Goal: Task Accomplishment & Management: Manage account settings

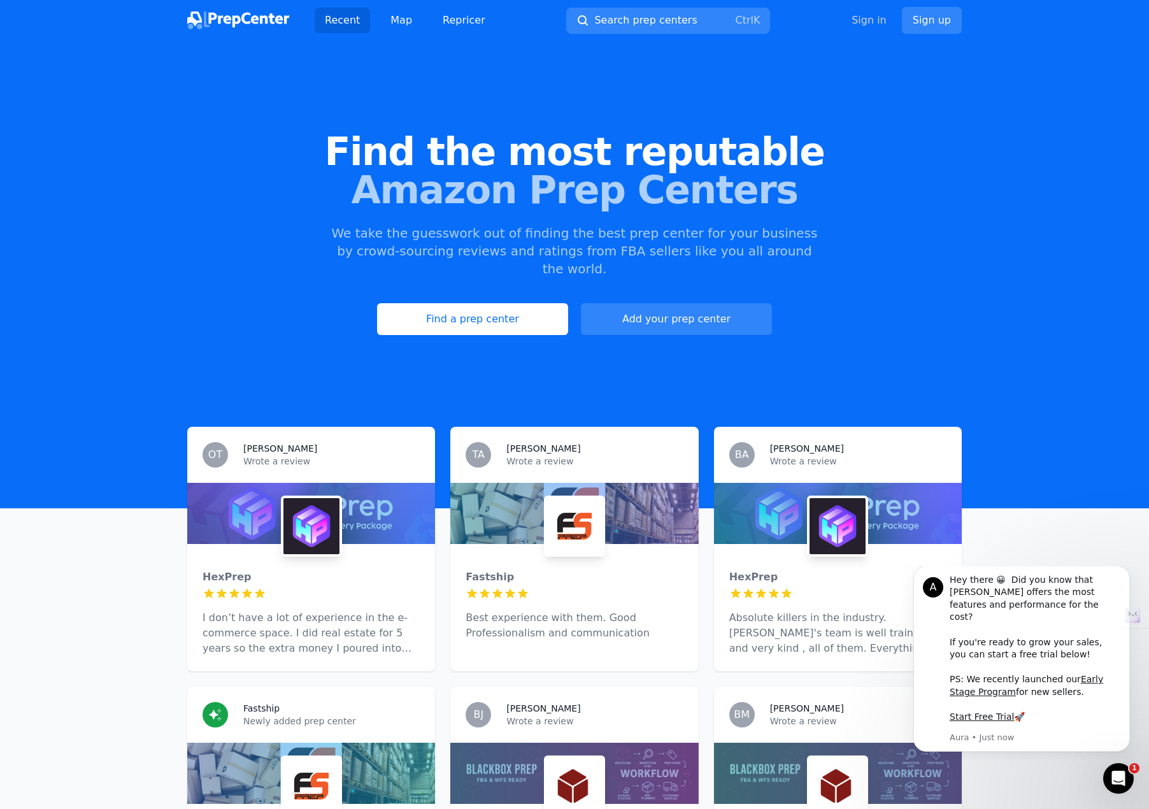
click at [882, 22] on link "Sign in" at bounding box center [868, 20] width 35 height 15
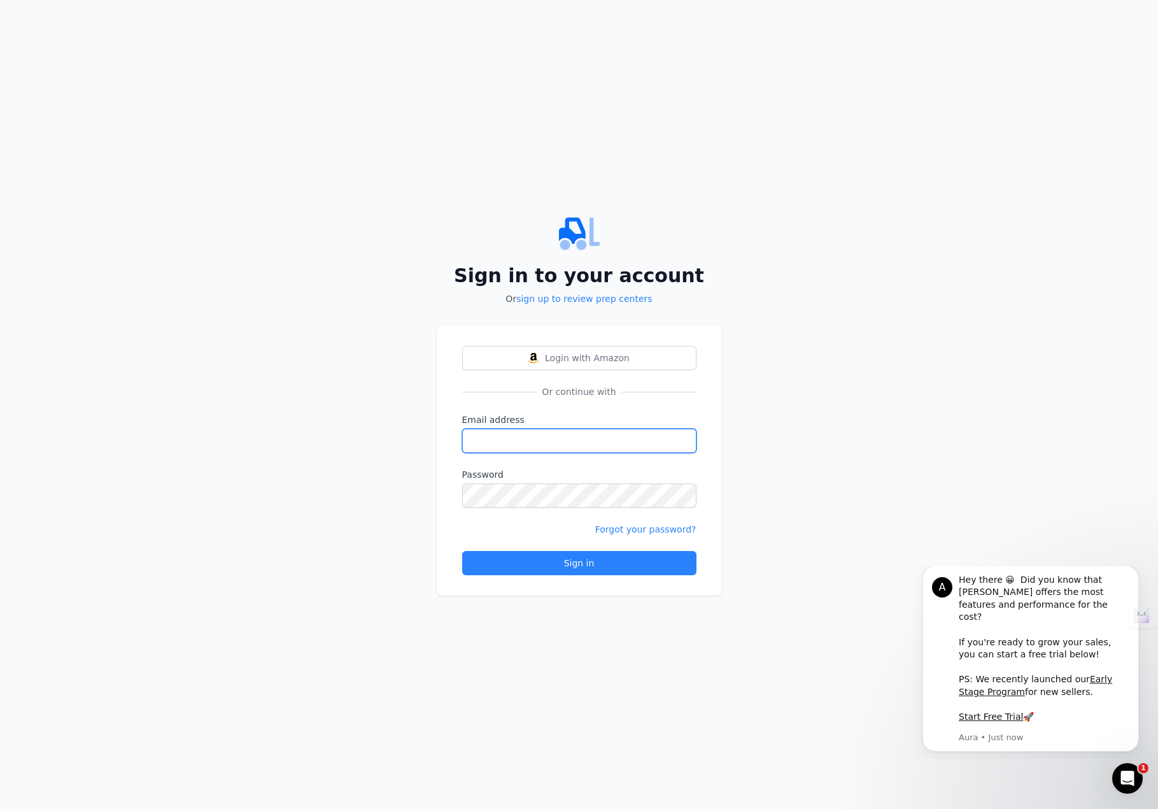
type input "[EMAIL_ADDRESS][DOMAIN_NAME]"
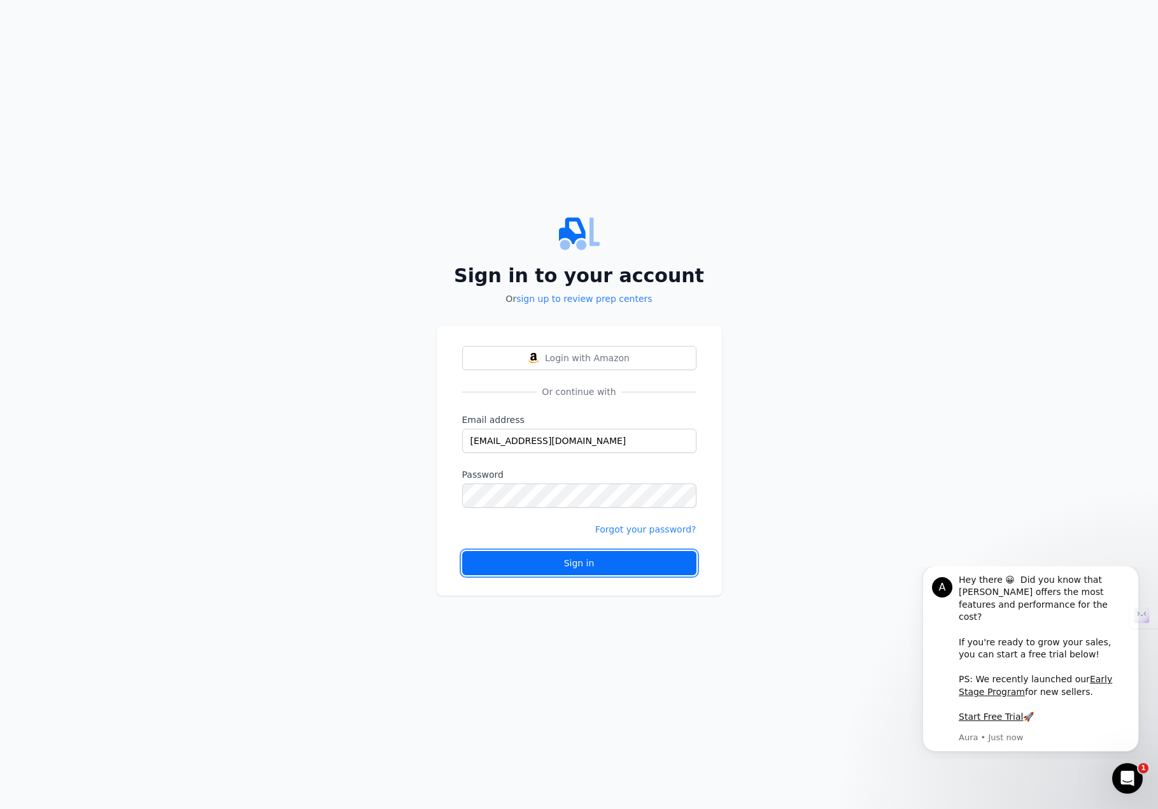
click at [609, 552] on button "Sign in" at bounding box center [579, 563] width 234 height 24
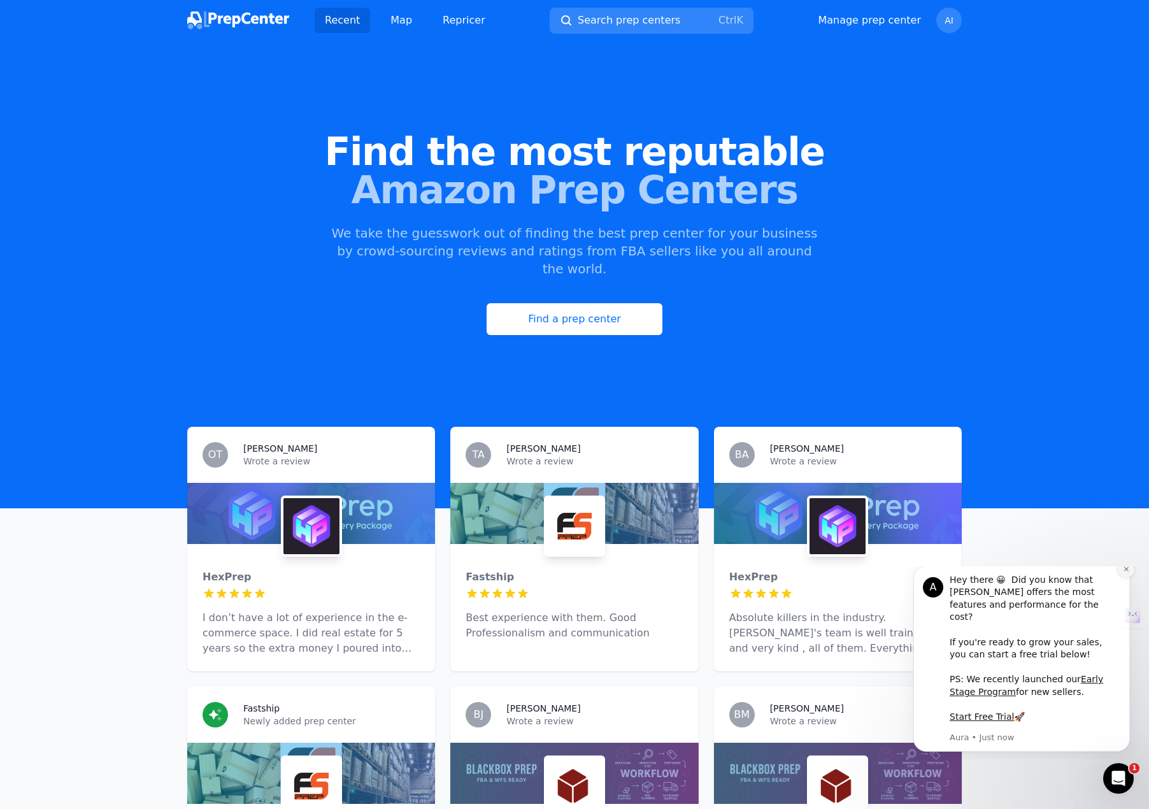
click at [1123, 572] on icon "Dismiss notification" at bounding box center [1125, 568] width 7 height 7
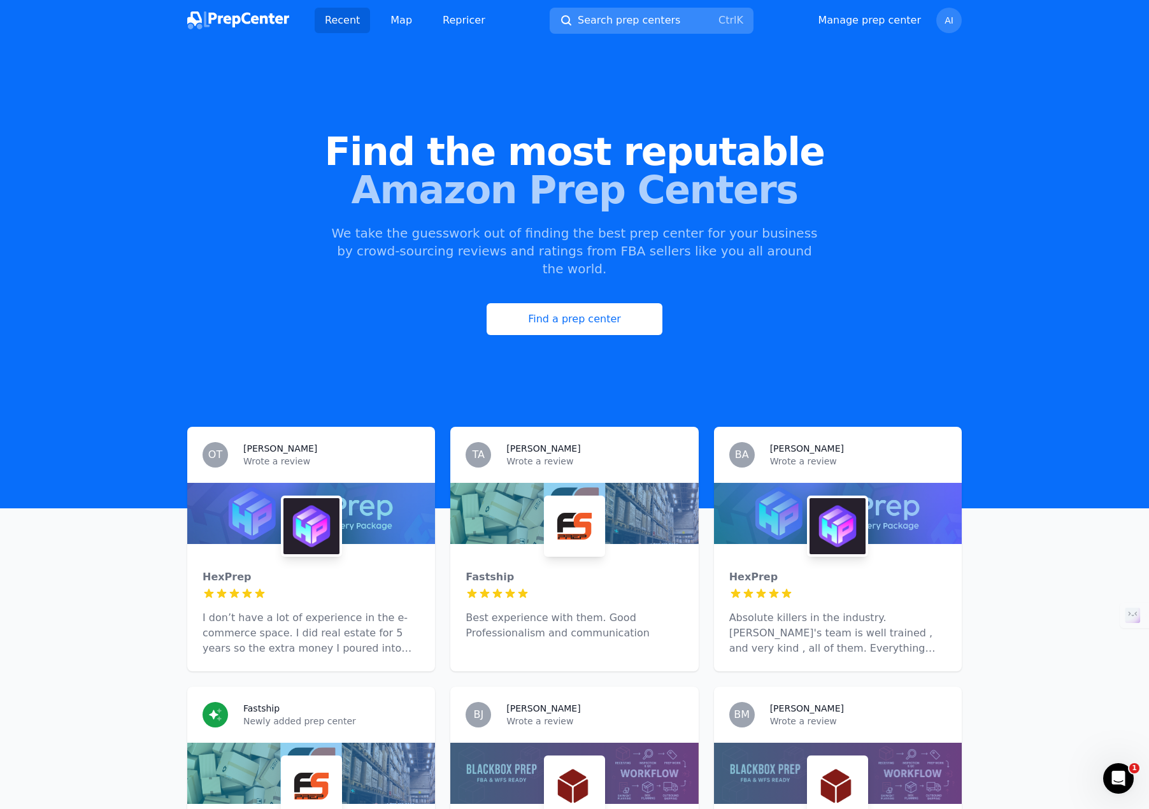
click at [632, 19] on span "Search prep centers" at bounding box center [628, 20] width 102 height 15
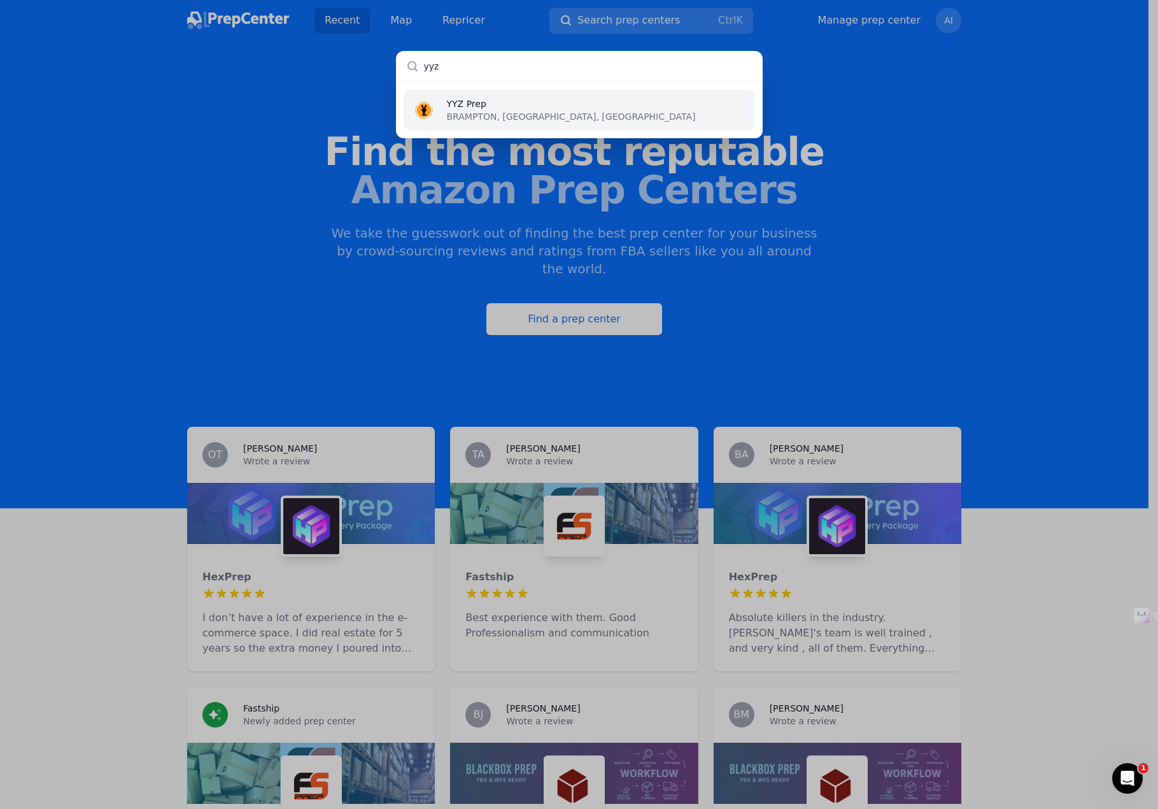
type input "yyz"
click at [523, 112] on p "BRAMPTON, [GEOGRAPHIC_DATA], [GEOGRAPHIC_DATA]" at bounding box center [571, 116] width 249 height 13
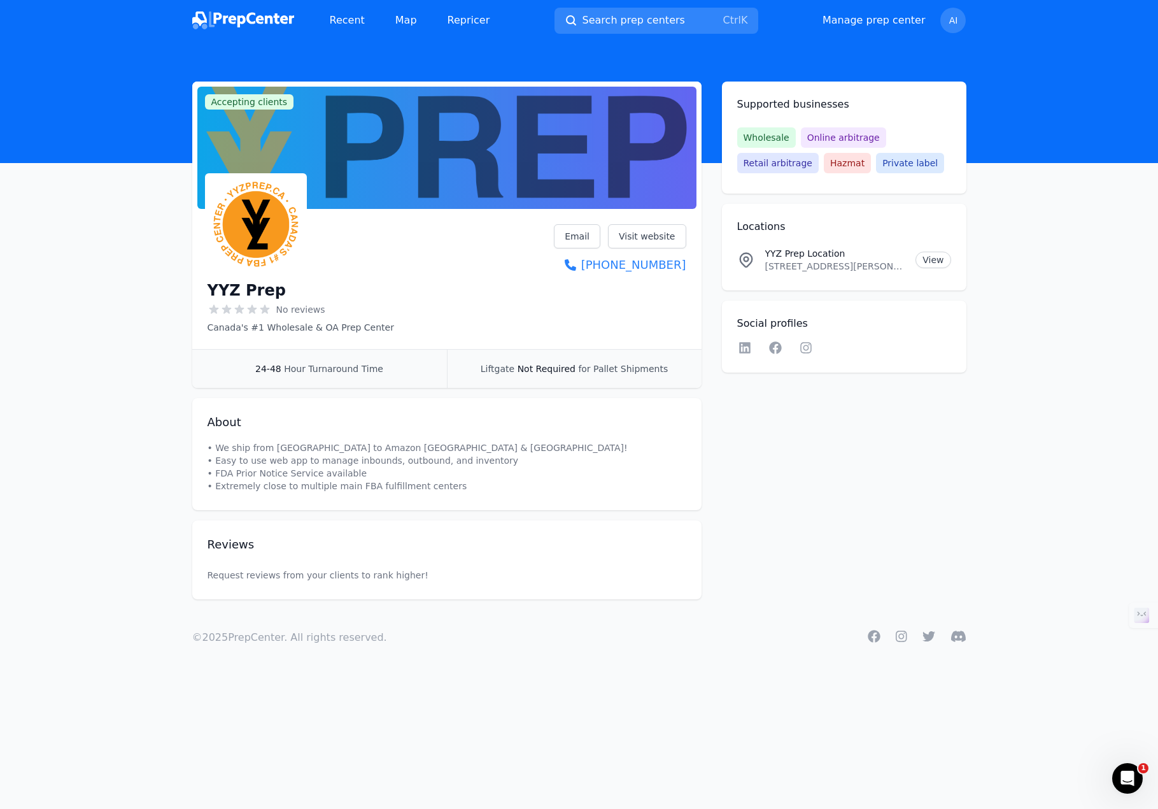
click at [263, 307] on icon at bounding box center [265, 308] width 10 height 9
drag, startPoint x: 462, startPoint y: 287, endPoint x: 474, endPoint y: 312, distance: 27.6
click at [275, 102] on span "Accepting clients" at bounding box center [249, 101] width 89 height 15
click at [889, 24] on link "Manage prep center" at bounding box center [874, 20] width 103 height 15
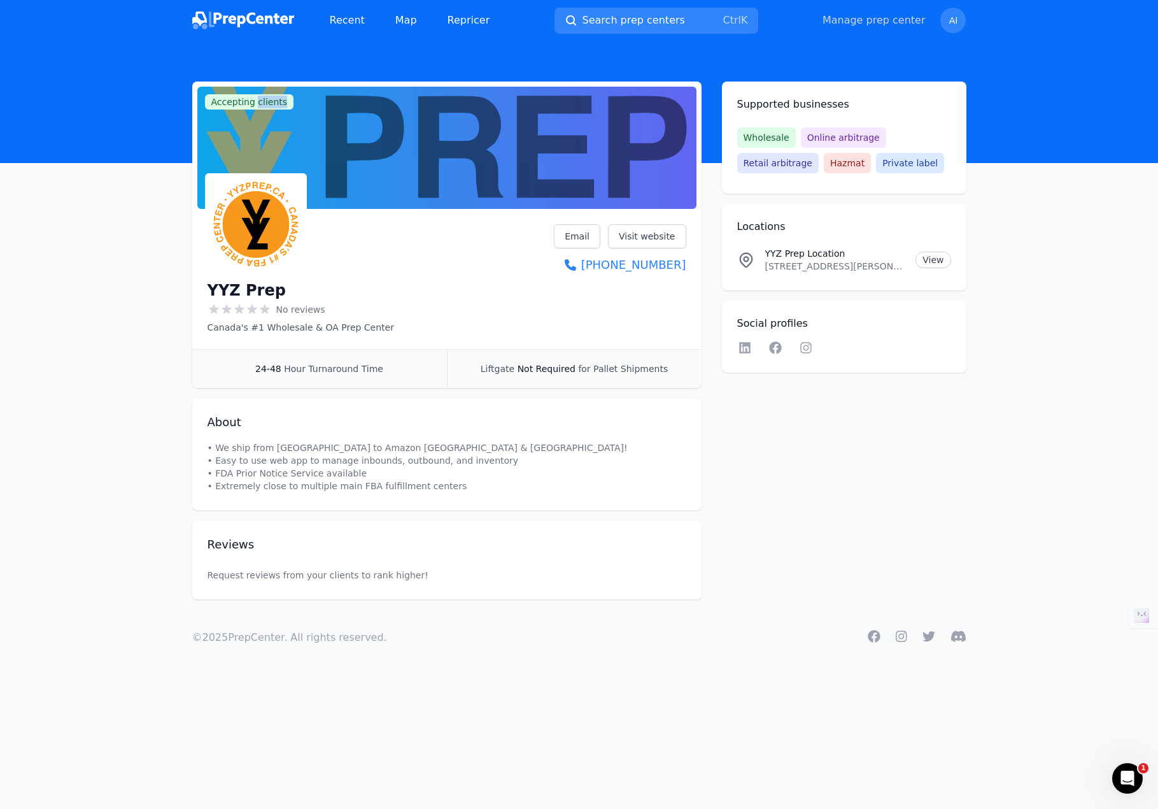
click at [888, 20] on link "Manage prep center" at bounding box center [874, 20] width 103 height 15
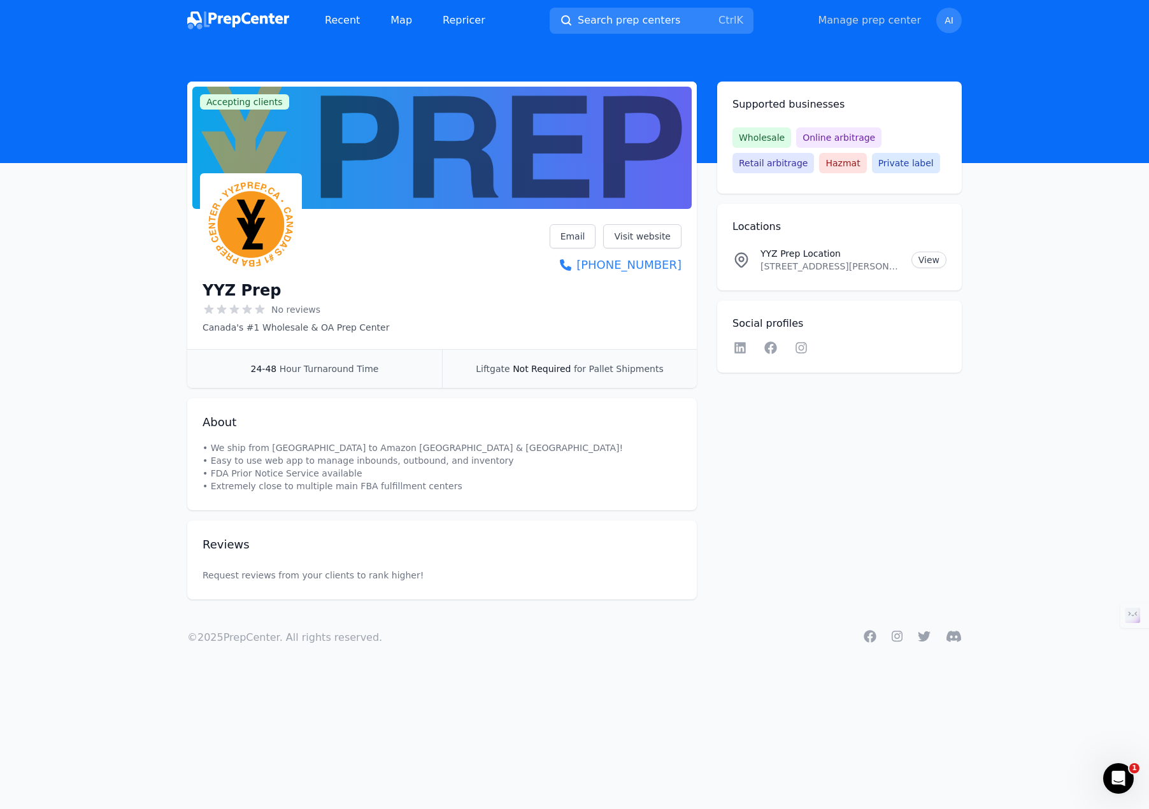
select select "24to48"
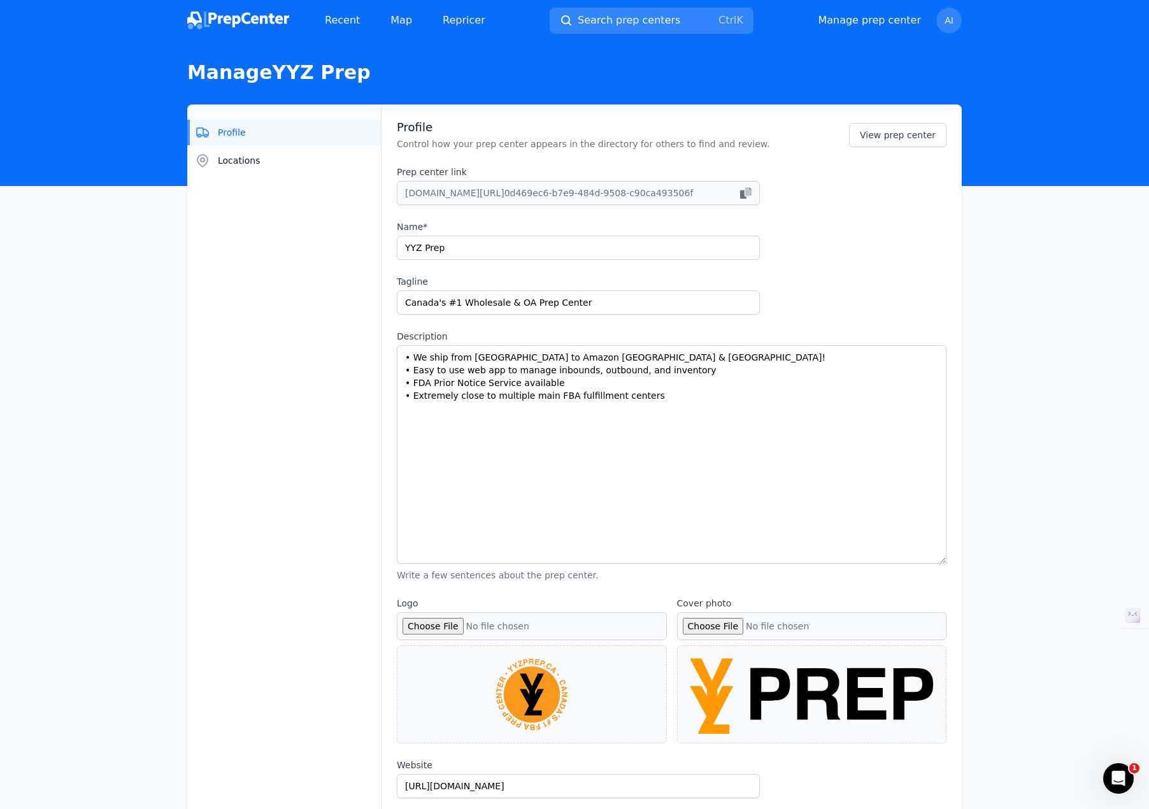
drag, startPoint x: 940, startPoint y: 392, endPoint x: 962, endPoint y: 523, distance: 133.7
click at [992, 556] on main "Profile Locations Profile Control how your prep center appears in the directory…" at bounding box center [574, 757] width 1149 height 1306
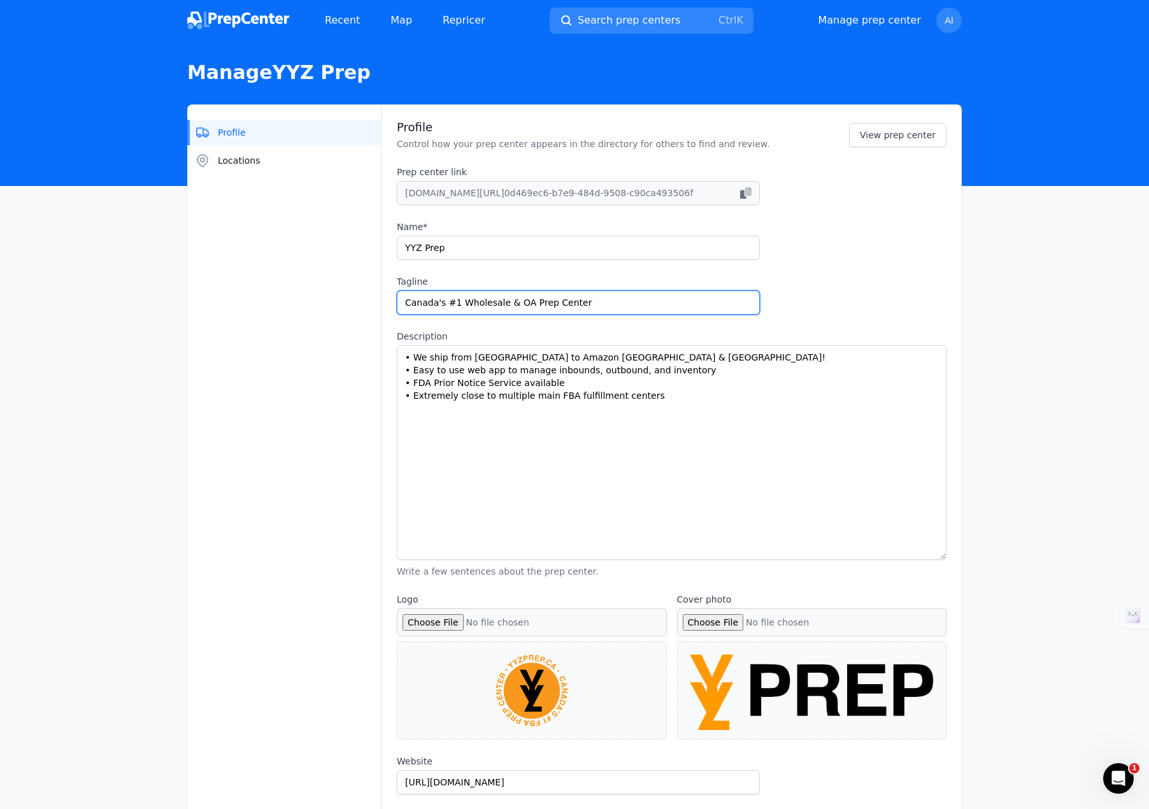
click at [504, 304] on input "Canada's #1 Wholesale & OA Prep Center" at bounding box center [578, 302] width 363 height 24
click at [455, 302] on input "Canada's #1 Wholesale & OA Prep Center" at bounding box center [578, 302] width 363 height 24
type input "Canada's #1 Bulk Wholesale & OA Prep Center"
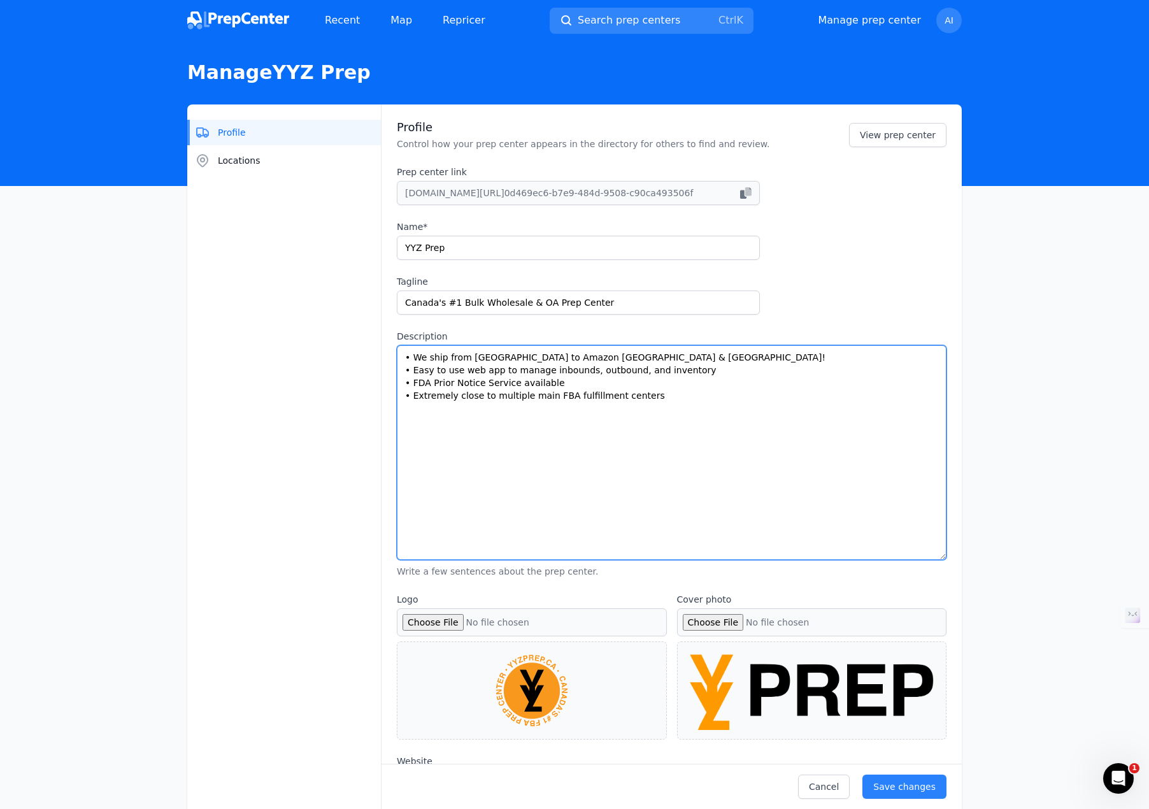
click at [509, 375] on textarea "• We ship from [GEOGRAPHIC_DATA] to Amazon [GEOGRAPHIC_DATA] & [GEOGRAPHIC_DATA…" at bounding box center [671, 452] width 549 height 215
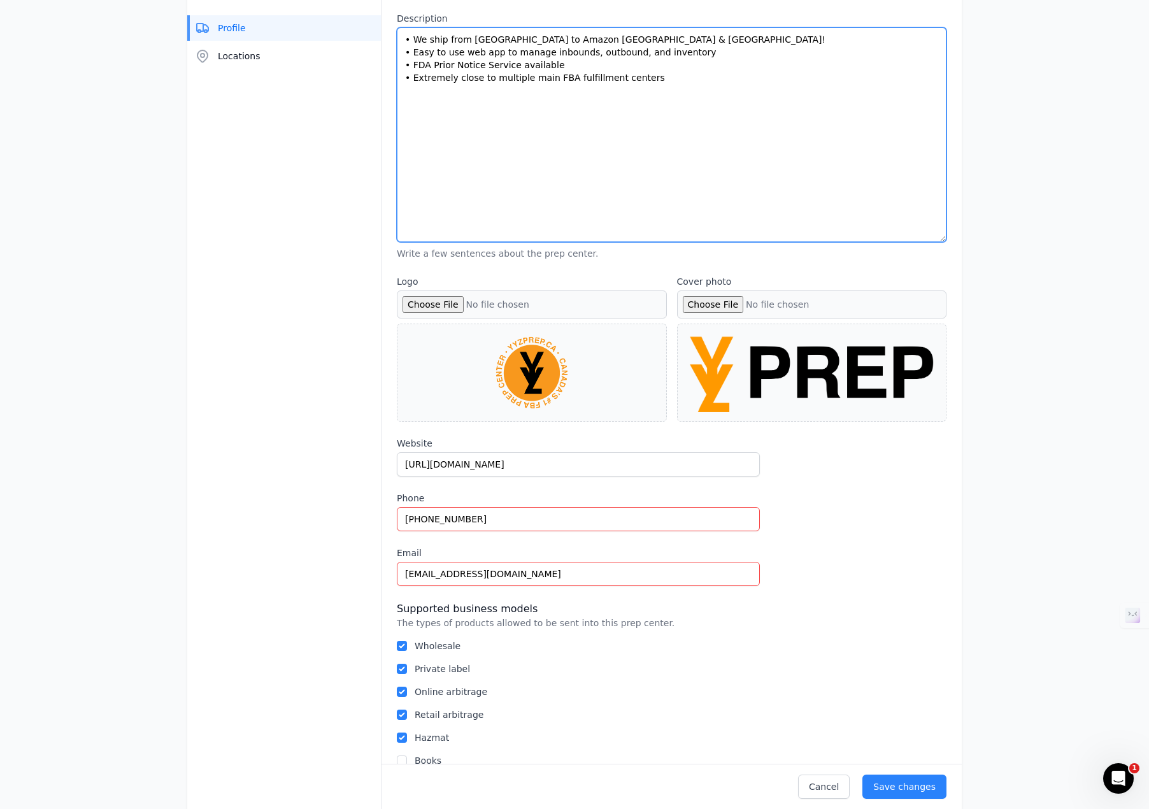
scroll to position [318, 0]
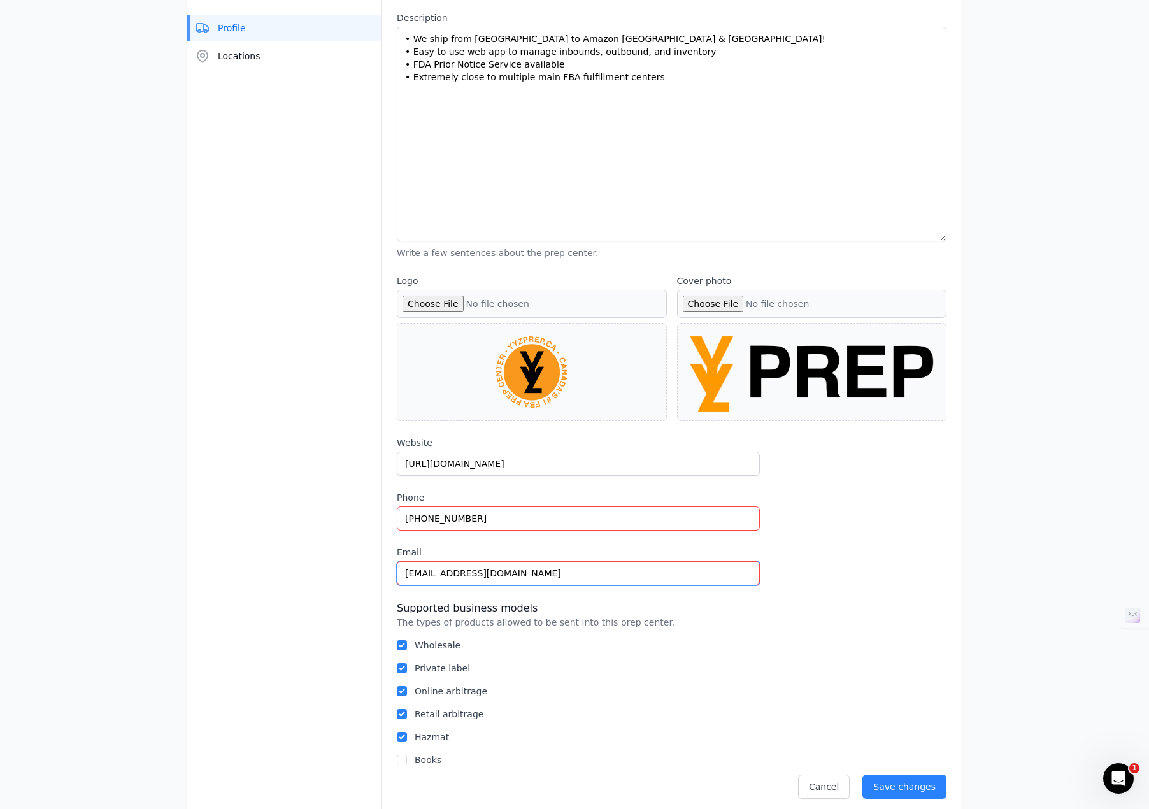
click at [424, 567] on input "[EMAIL_ADDRESS][DOMAIN_NAME]" at bounding box center [578, 573] width 363 height 24
type input "[EMAIL_ADDRESS][DOMAIN_NAME]"
click at [910, 580] on div "Website [URL][DOMAIN_NAME] Phone [PHONE_NUMBER] Email [EMAIL_ADDRESS][DOMAIN_NA…" at bounding box center [671, 510] width 549 height 149
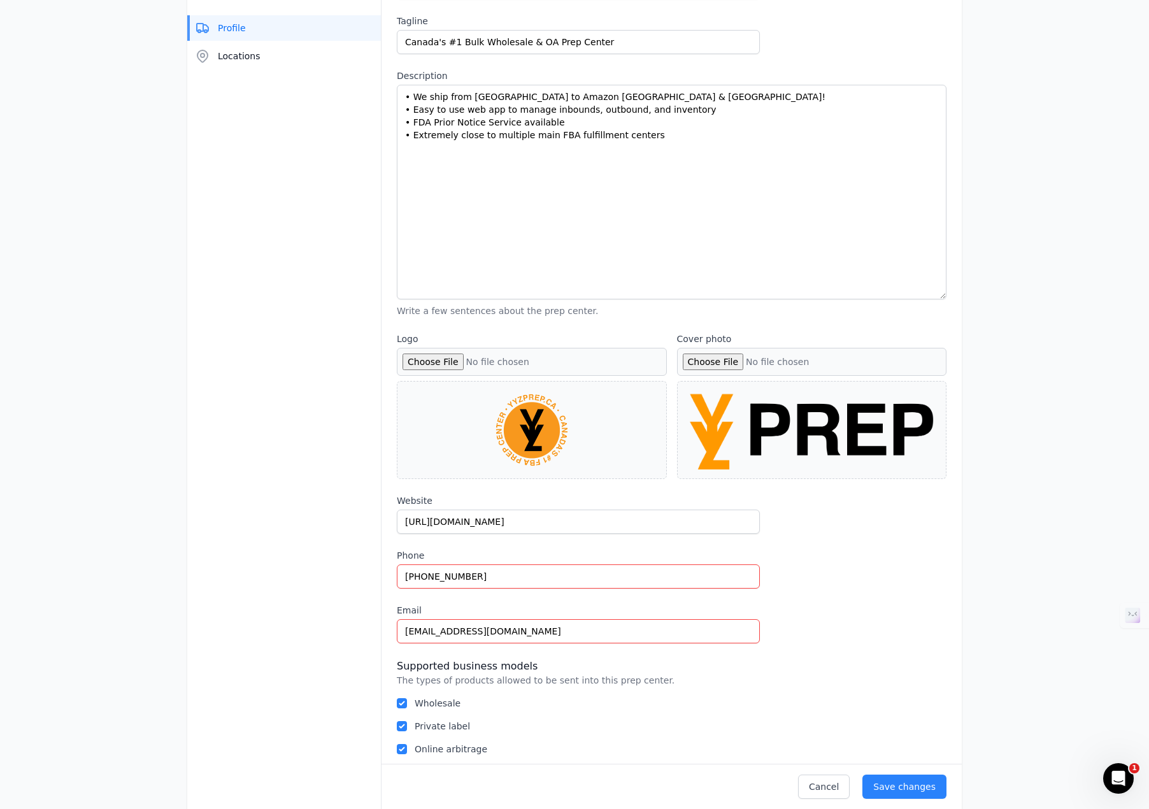
scroll to position [0, 0]
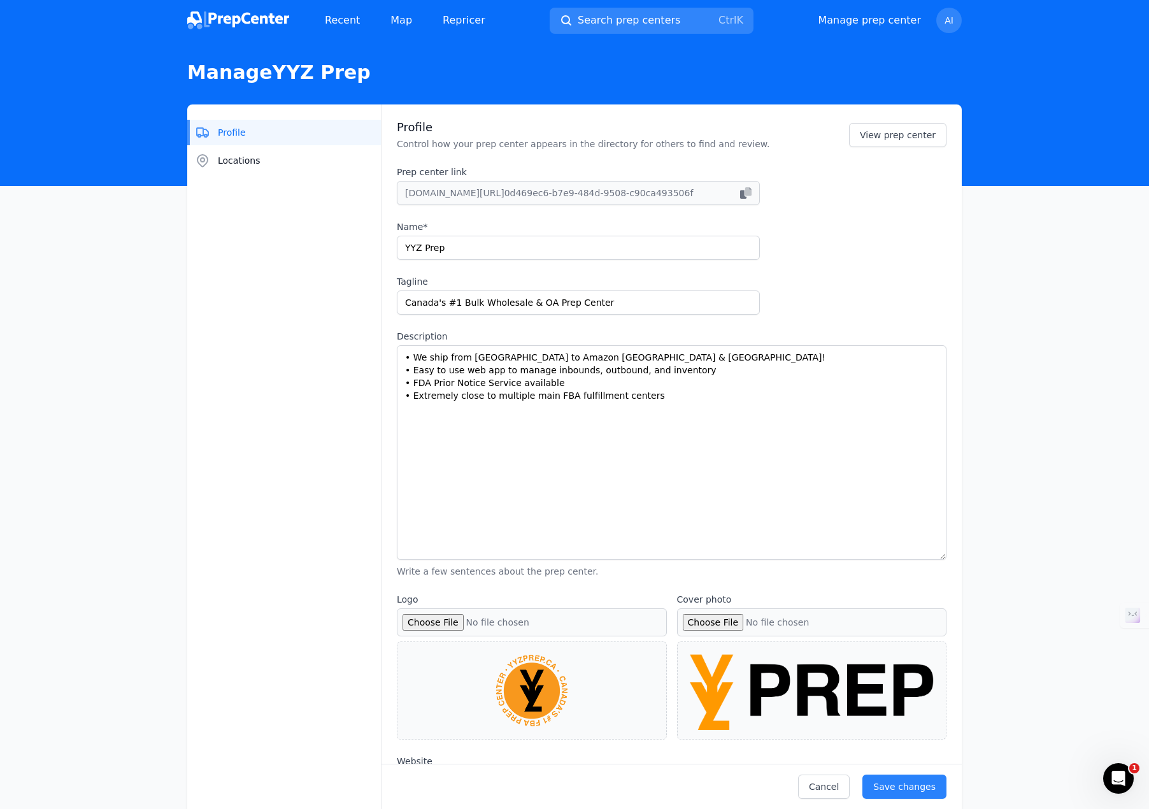
drag, startPoint x: 873, startPoint y: 357, endPoint x: 851, endPoint y: 280, distance: 80.4
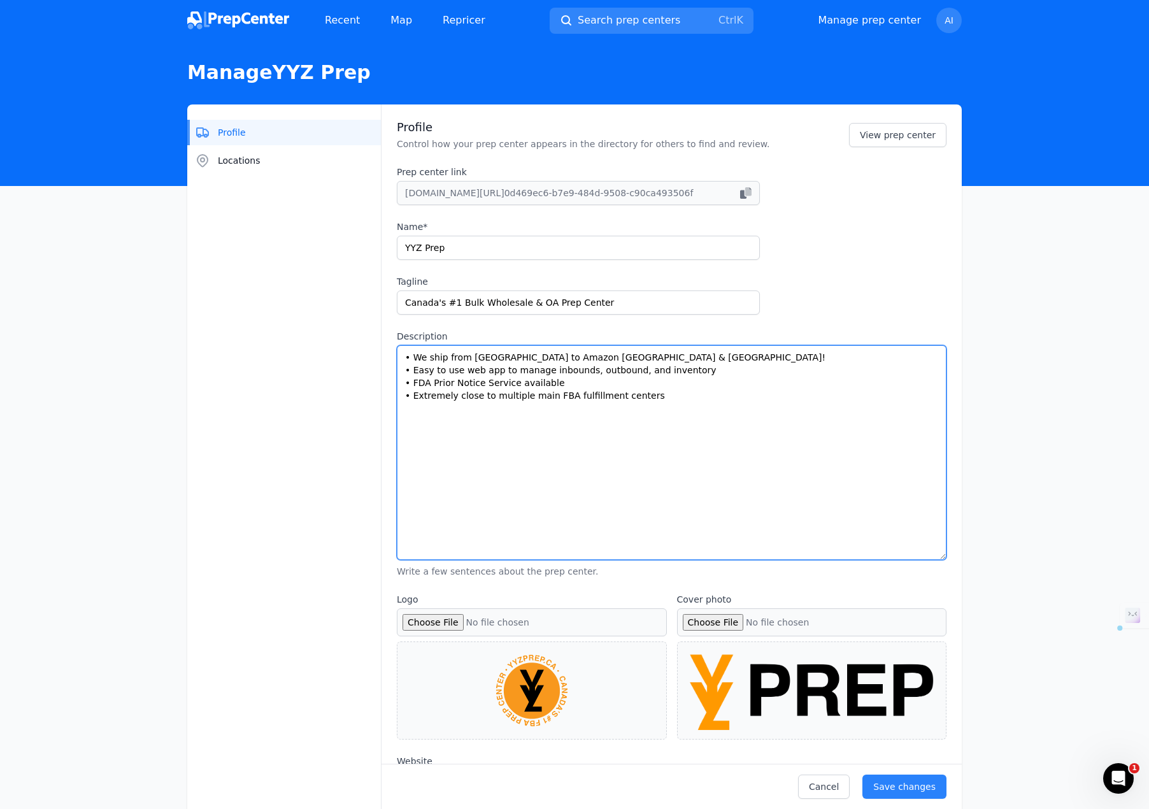
drag, startPoint x: 703, startPoint y: 417, endPoint x: 293, endPoint y: 265, distance: 437.3
click at [292, 270] on div "Profile Locations Profile Control how your prep center appears in the directory…" at bounding box center [574, 778] width 774 height 1348
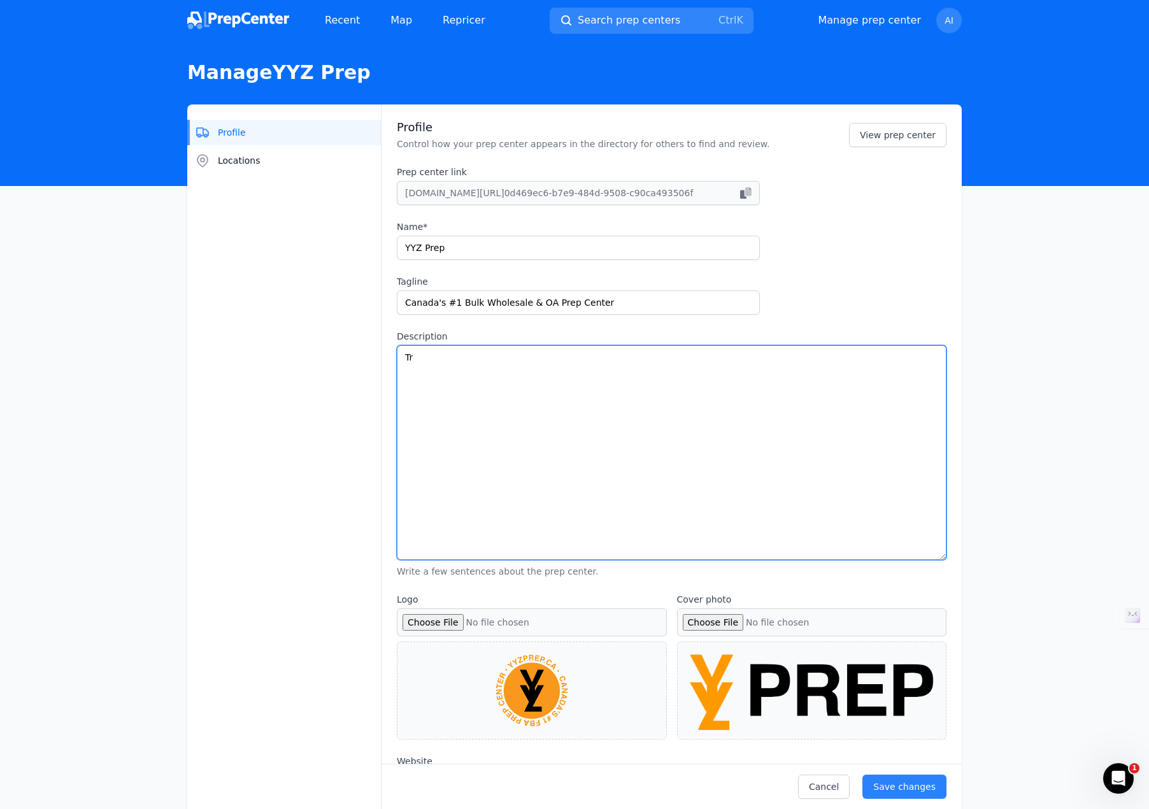
type textarea "T"
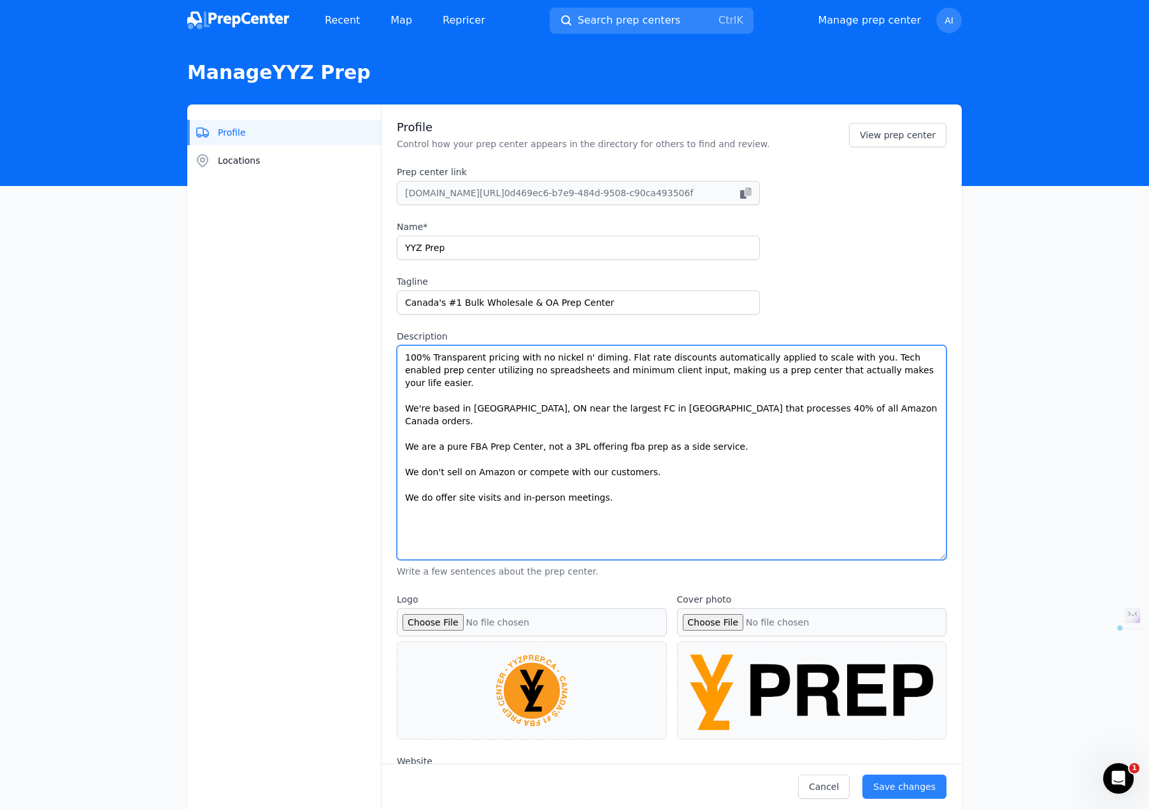
drag, startPoint x: 625, startPoint y: 507, endPoint x: 359, endPoint y: 347, distance: 310.2
click at [359, 347] on div "Profile Locations Profile Control how your prep center appears in the directory…" at bounding box center [574, 778] width 774 height 1348
click at [629, 463] on textarea "100% Transparent pricing with no nickel n' diming. Flat rate discounts automati…" at bounding box center [671, 452] width 549 height 215
click at [631, 471] on textarea "100% Transparent pricing with no nickel n' diming. Flat rate discounts automati…" at bounding box center [671, 452] width 549 height 215
drag, startPoint x: 642, startPoint y: 490, endPoint x: 340, endPoint y: 272, distance: 372.1
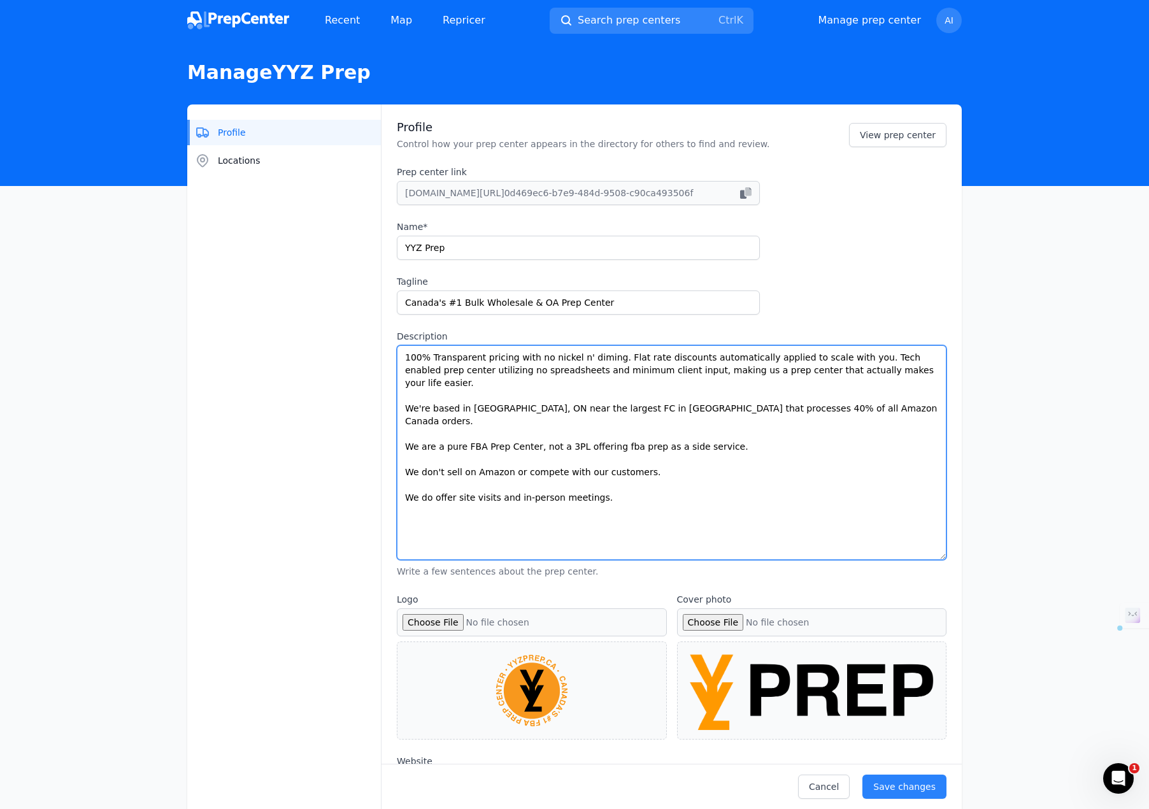
click at [327, 316] on div "Profile Locations Profile Control how your prep center appears in the directory…" at bounding box center [574, 778] width 774 height 1348
paste textarea "transparent pricing — no nickel-and-diming. Flat-rate discounts automatically a…"
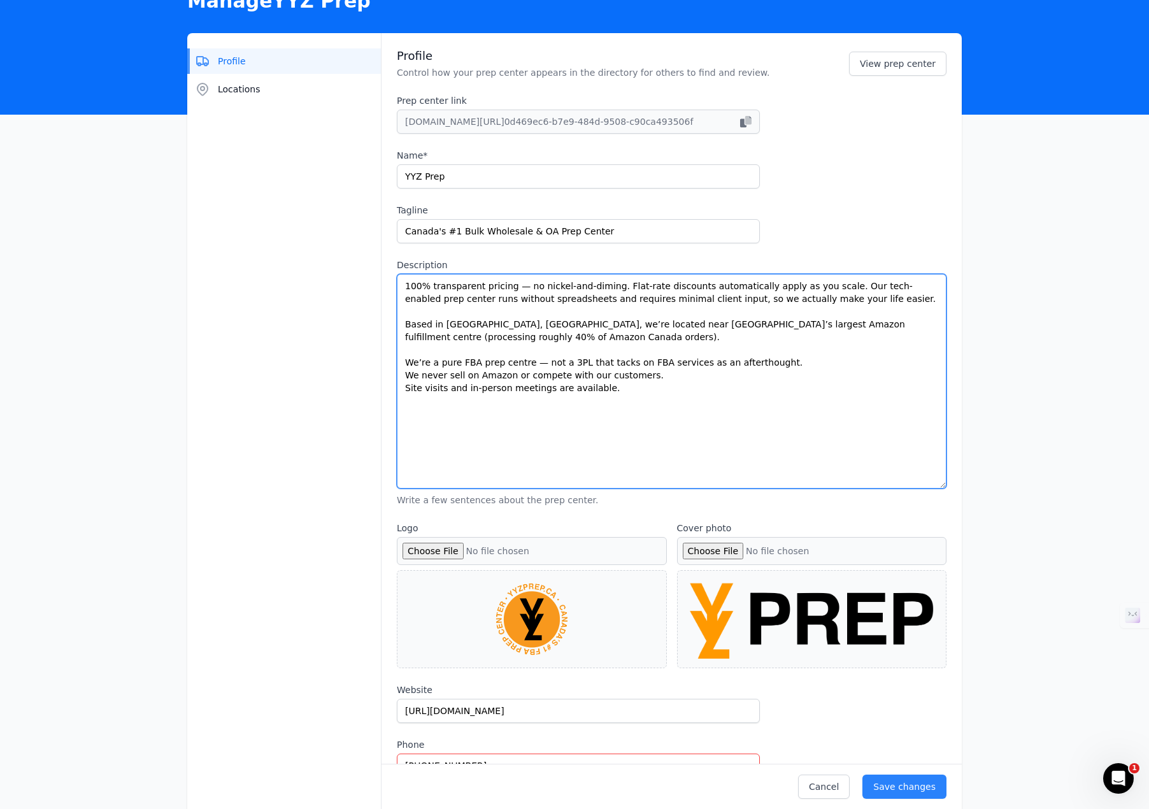
scroll to position [127, 0]
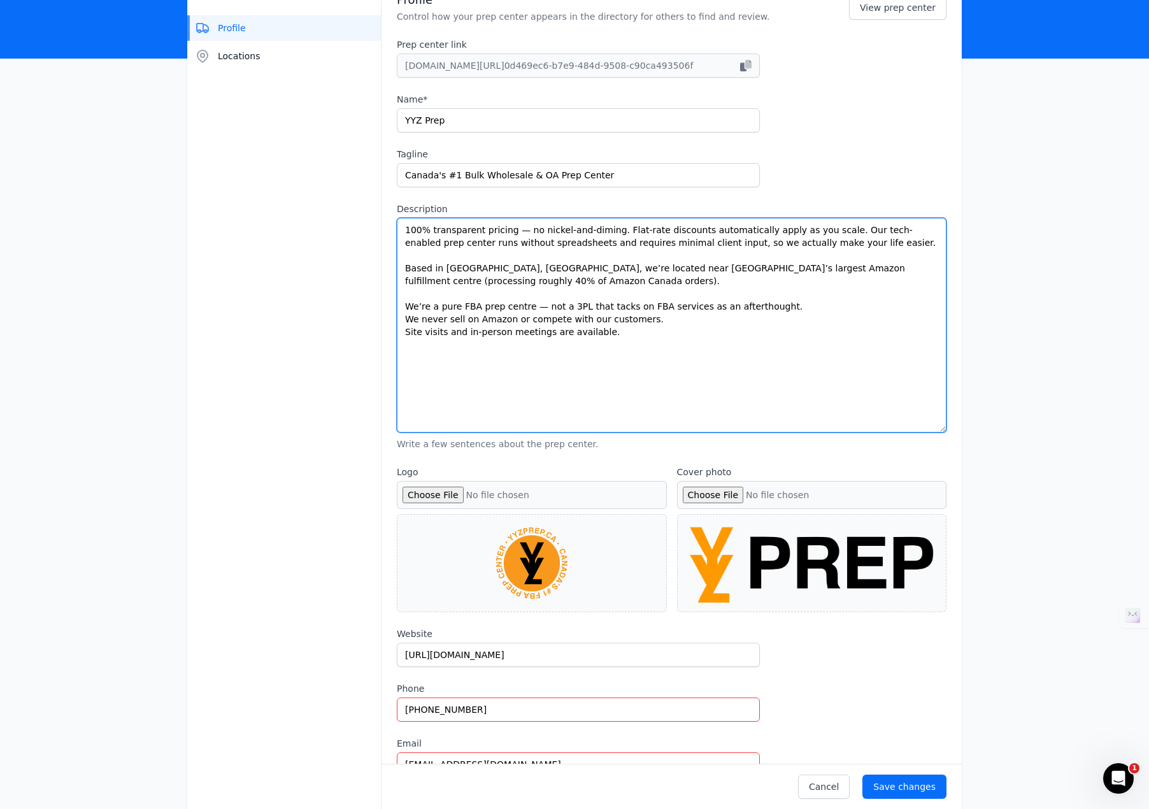
type textarea "100% transparent pricing — no nickel-and-diming. Flat-rate discounts automatica…"
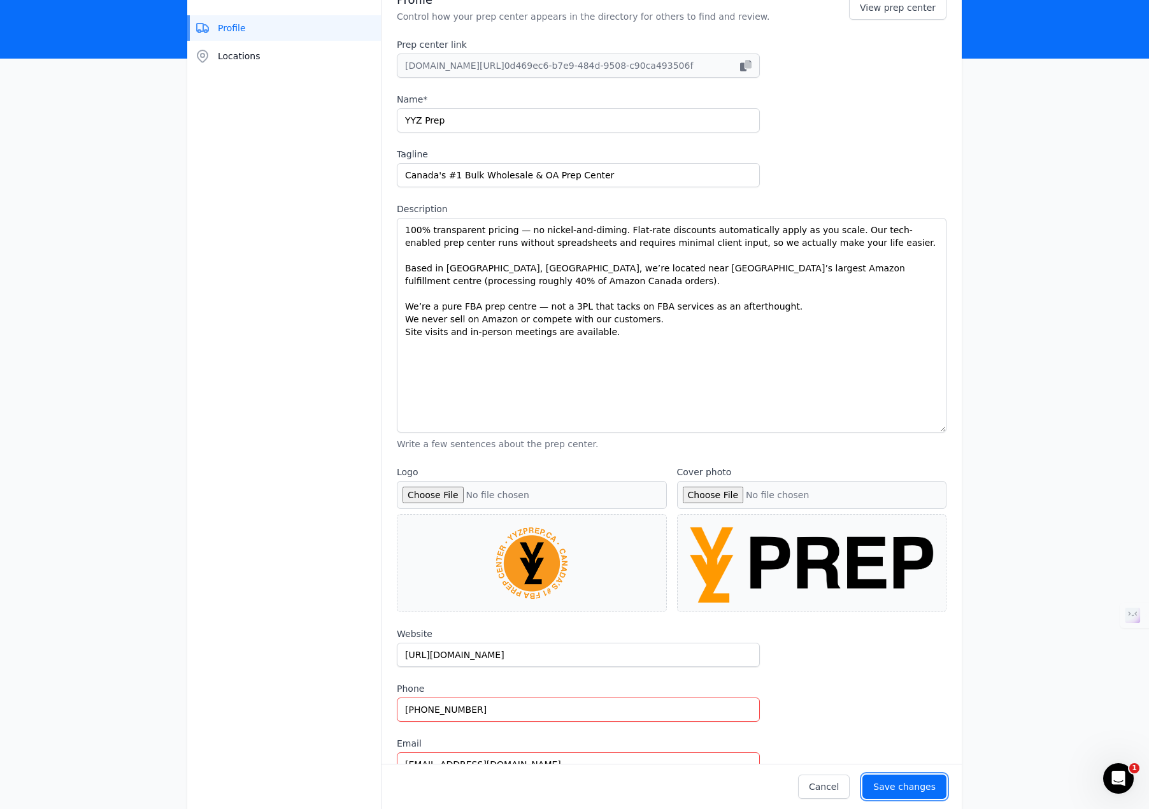
click at [917, 784] on div "Save changes" at bounding box center [904, 786] width 62 height 13
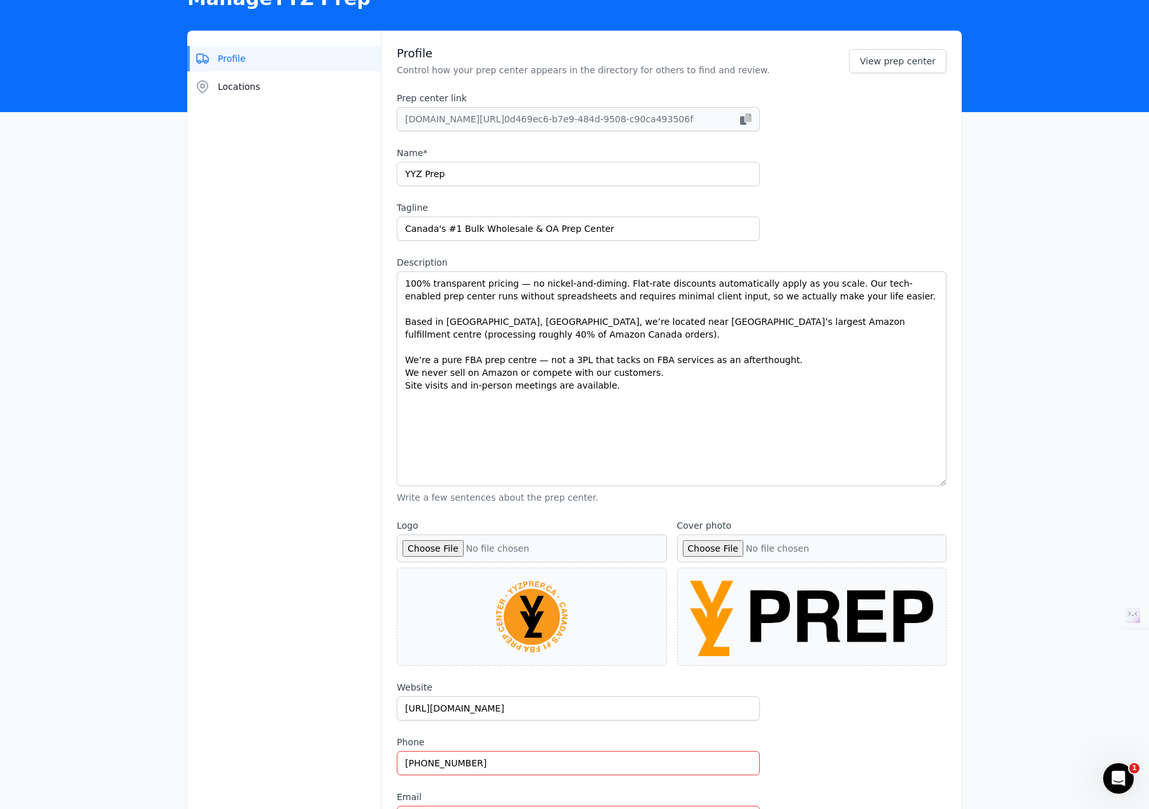
scroll to position [0, 0]
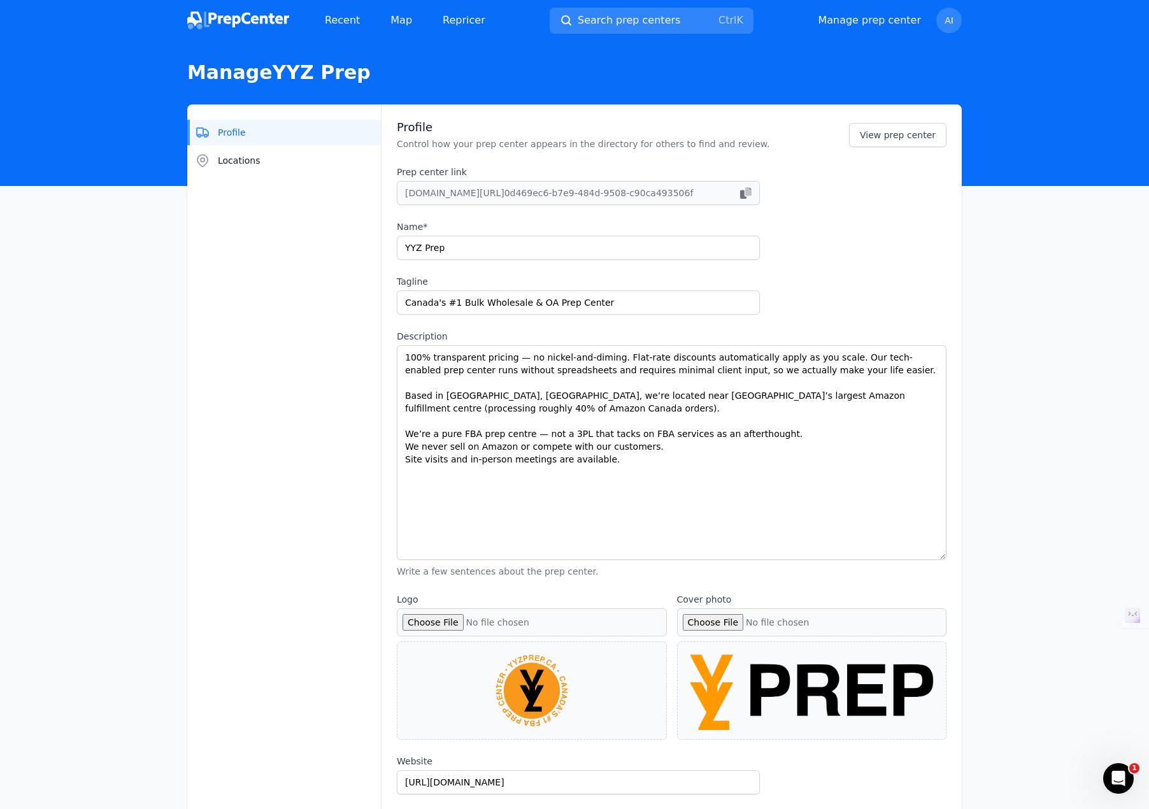
drag, startPoint x: 757, startPoint y: 188, endPoint x: 748, endPoint y: 3, distance: 186.1
click at [258, 148] on button "Locations" at bounding box center [284, 160] width 194 height 25
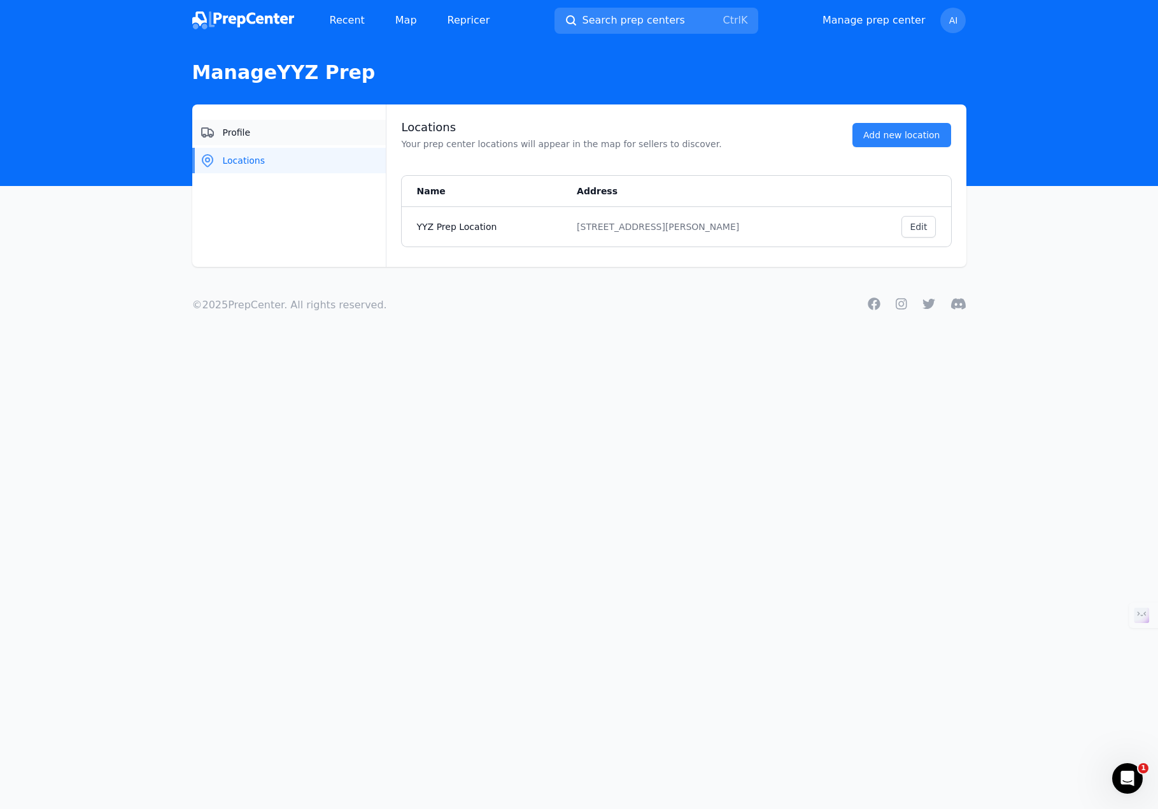
click at [271, 137] on button "Profile" at bounding box center [289, 132] width 194 height 25
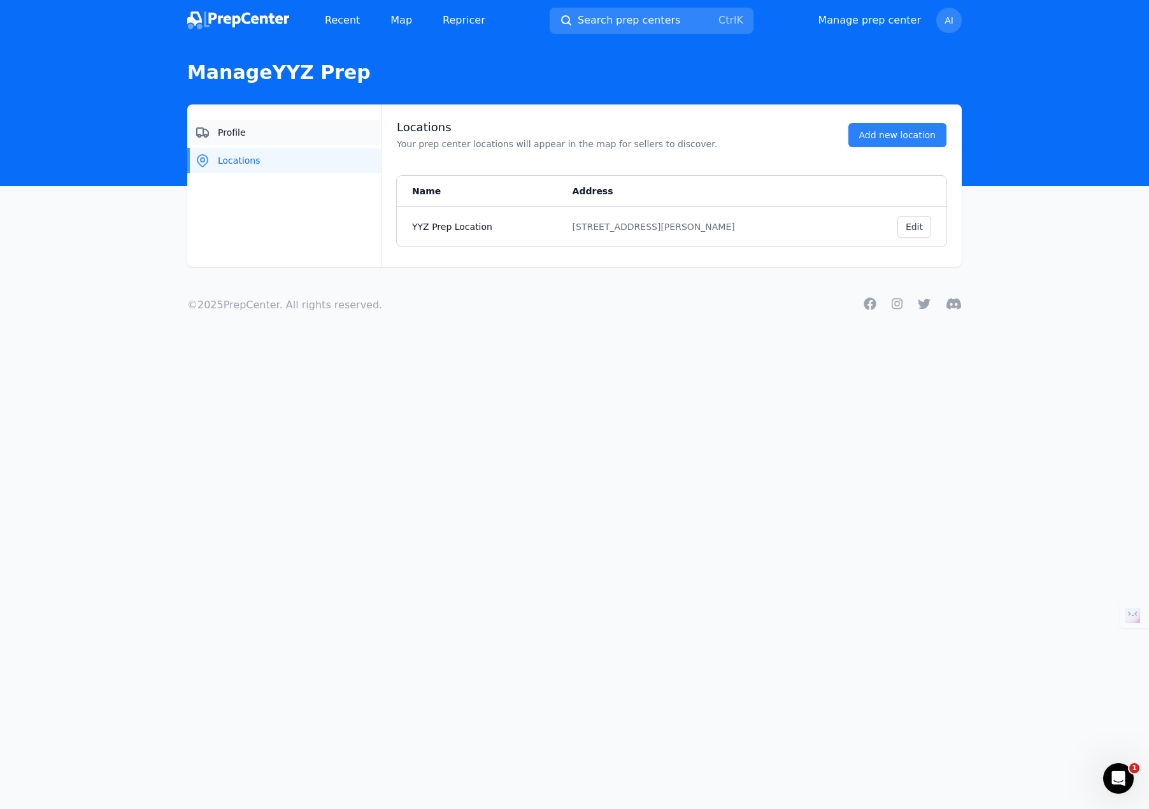
select select "24to48"
